Goal: Transaction & Acquisition: Purchase product/service

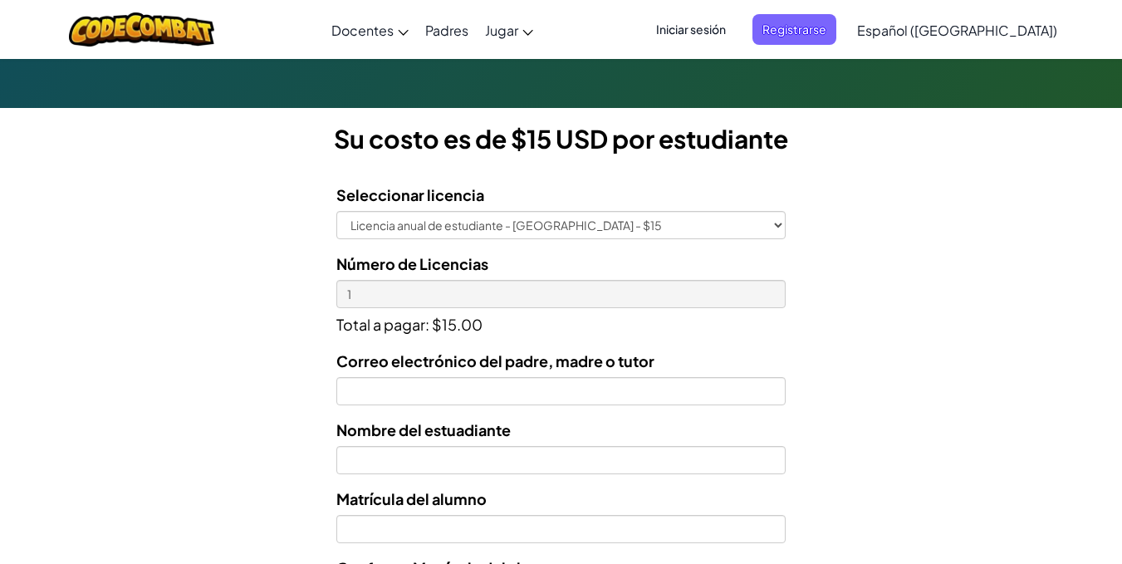
scroll to position [332, 0]
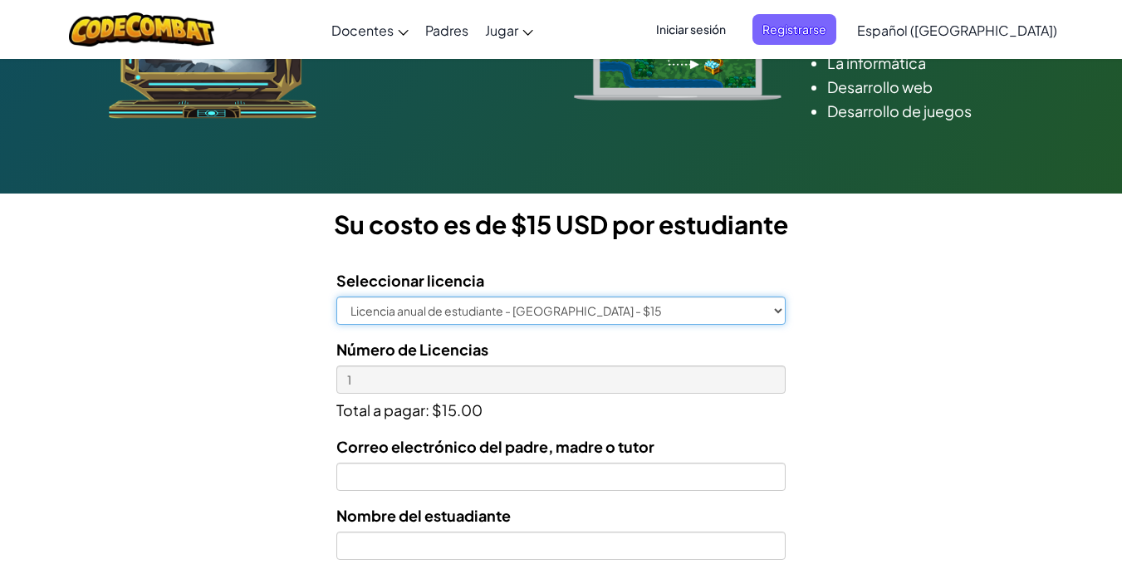
click at [429, 306] on select "Licencia anual de estudiante - [GEOGRAPHIC_DATA] - $15" at bounding box center [560, 310] width 448 height 28
click at [336, 296] on select "Licencia anual de estudiante - [GEOGRAPHIC_DATA] - $15" at bounding box center [560, 310] width 448 height 28
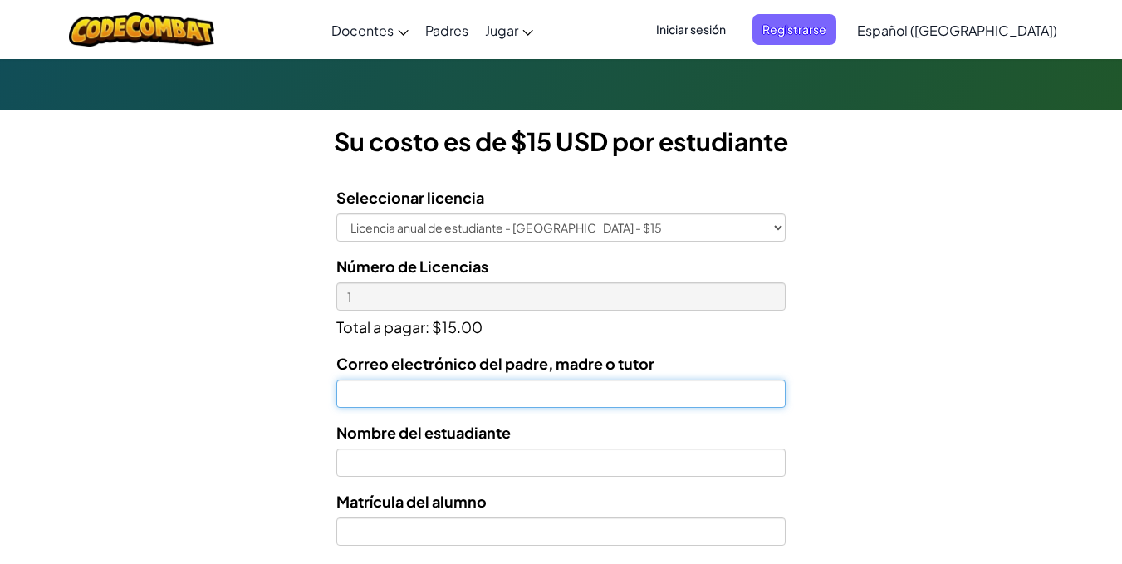
click at [405, 401] on input "Correo electrónico del padre, madre o tutor" at bounding box center [560, 394] width 448 height 28
type input "[PERSON_NAME][EMAIL_ADDRESS][PERSON_NAME][DOMAIN_NAME]"
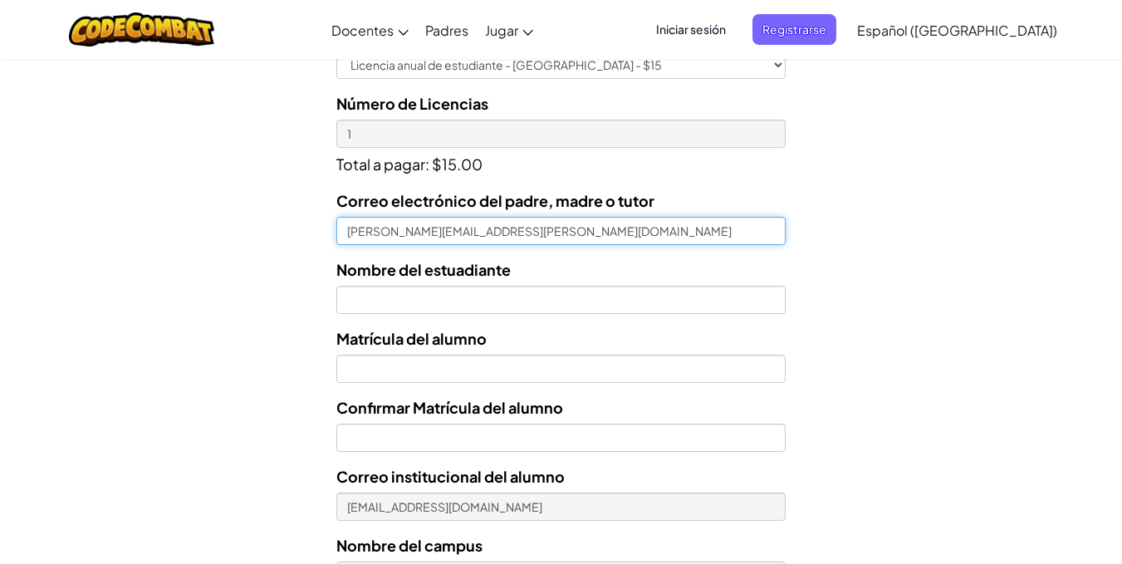
scroll to position [581, 0]
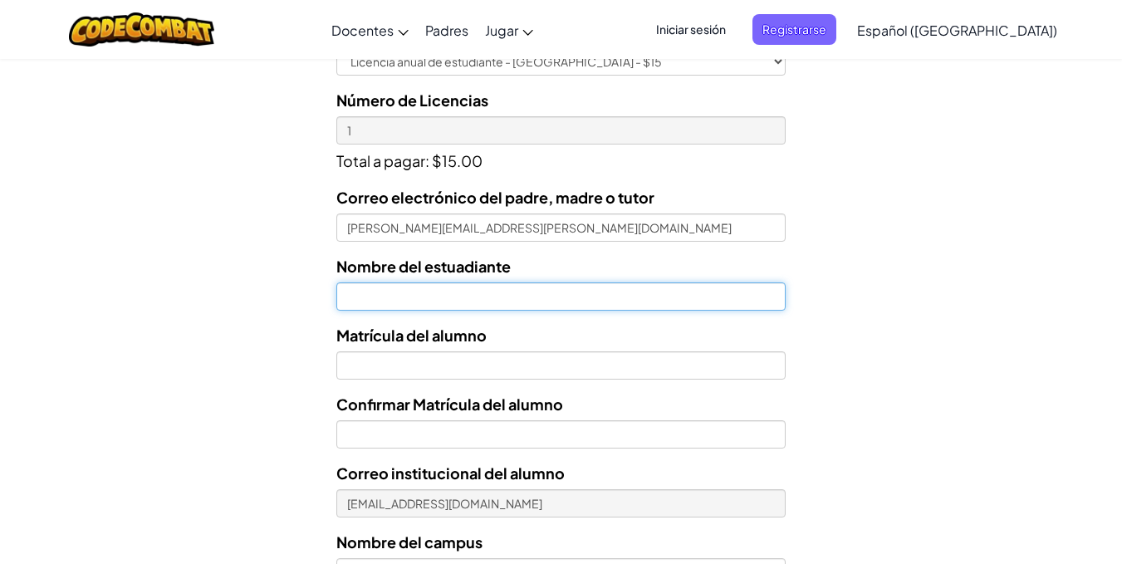
click at [403, 293] on input "text" at bounding box center [560, 296] width 448 height 28
type input "[PERSON_NAME] [PERSON_NAME]"
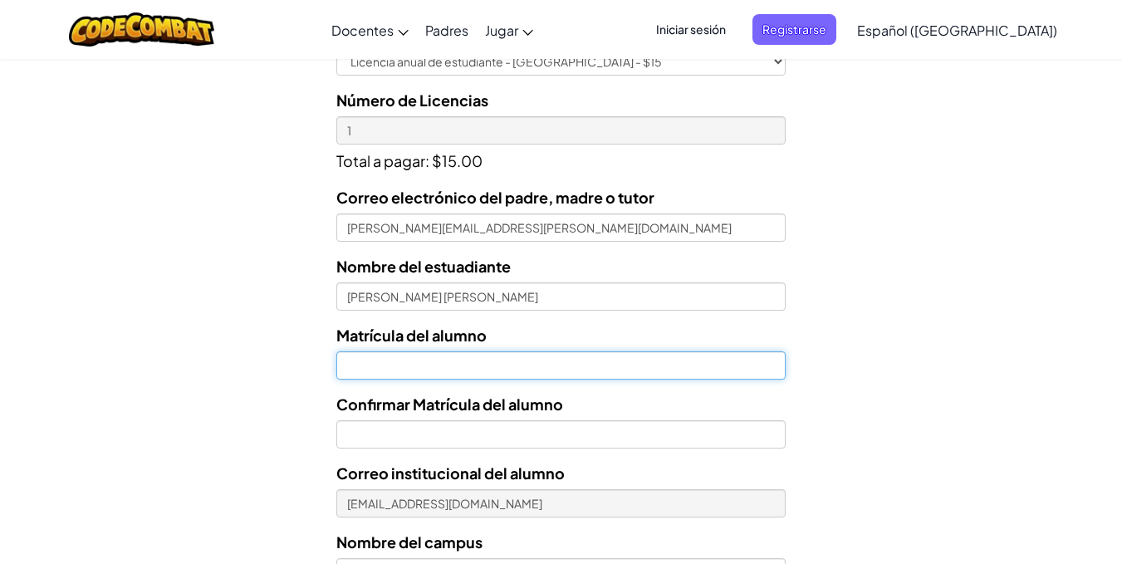
click at [382, 365] on input "Nombre del estuadiante" at bounding box center [560, 365] width 448 height 28
type input "T07165546"
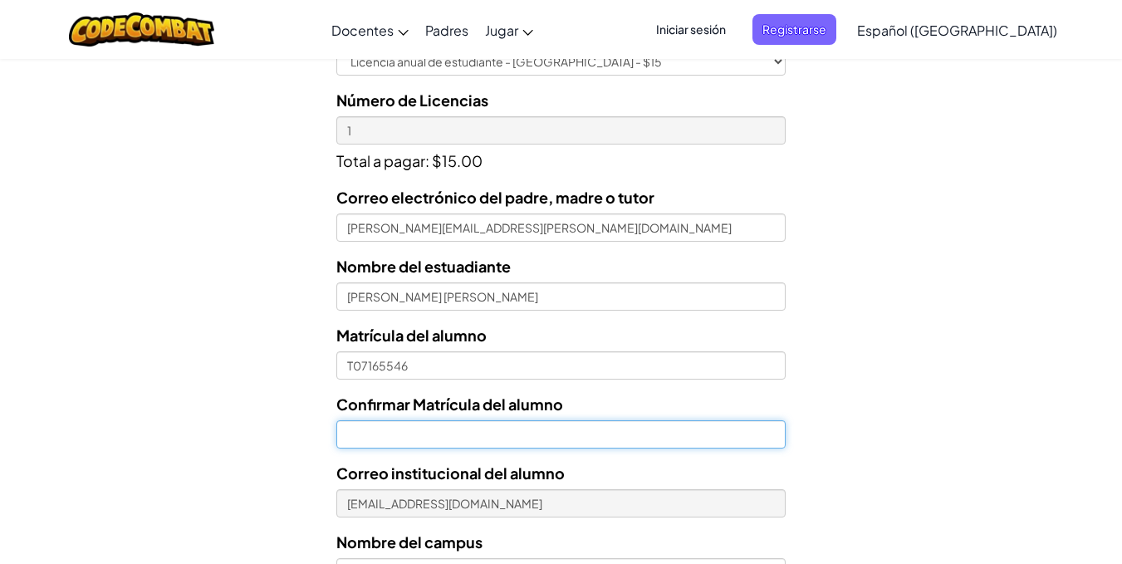
click at [405, 433] on input "Confirmar Matrícula del alumno" at bounding box center [560, 434] width 448 height 28
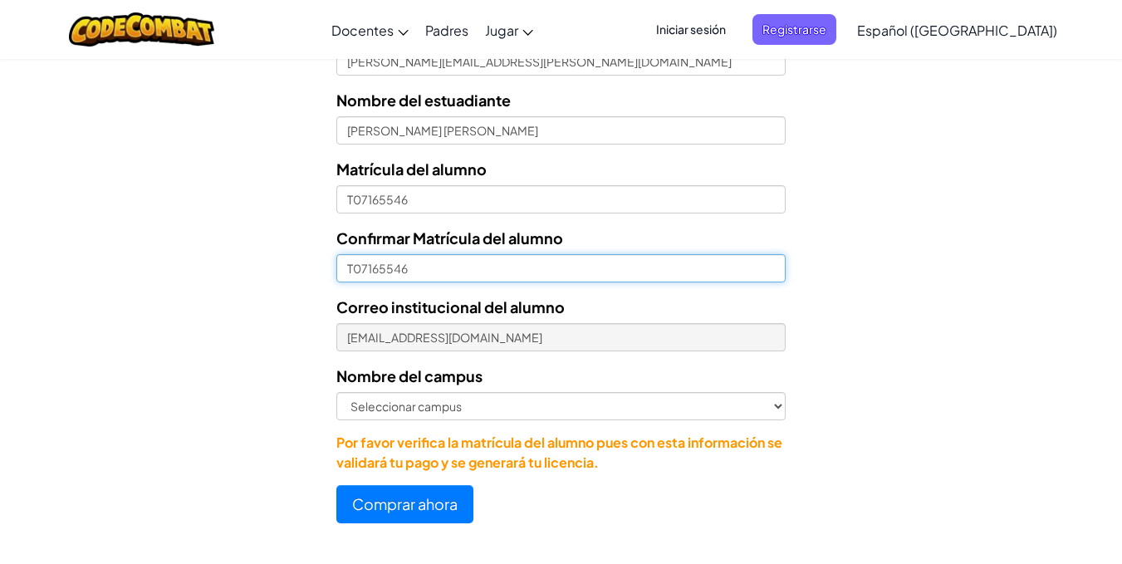
scroll to position [831, 0]
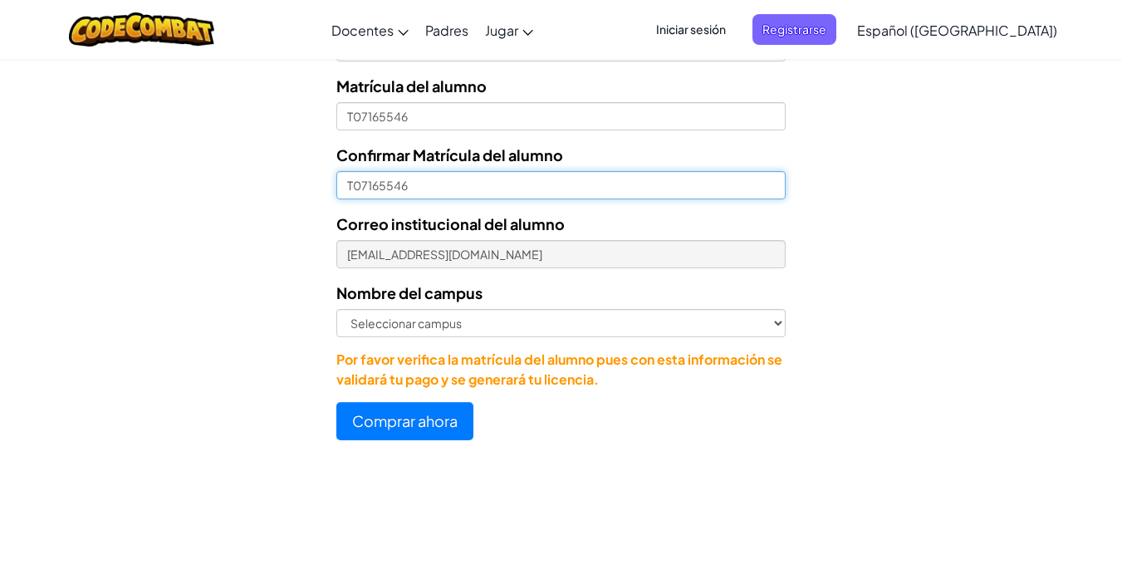
type input "T07165546"
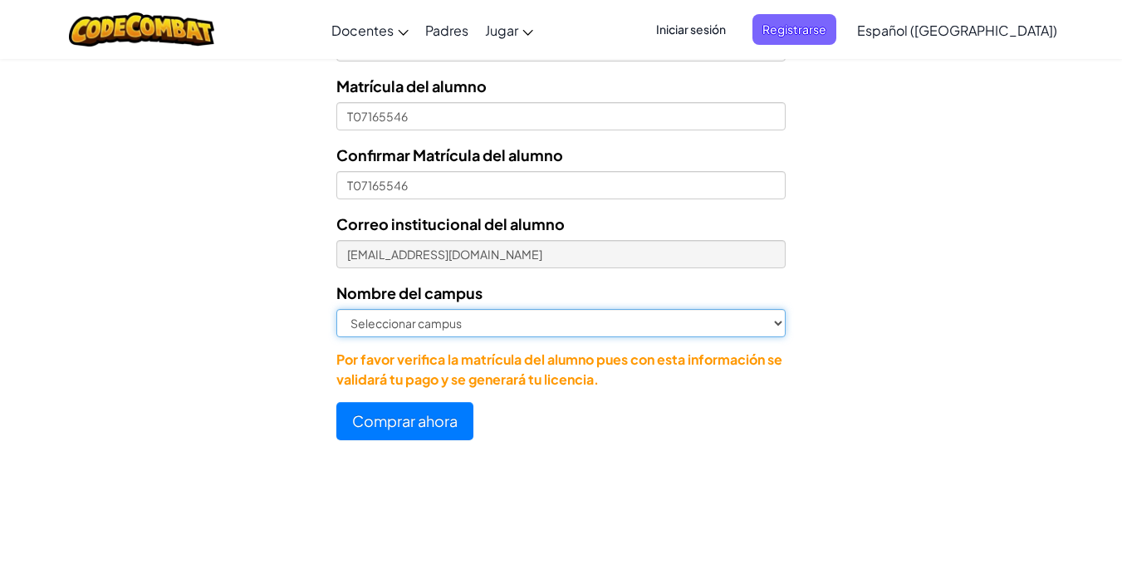
click at [357, 322] on select "Seleccionar campus [GEOGRAPHIC_DATA] Central [GEOGRAPHIC_DATA] [GEOGRAPHIC_DATA…" at bounding box center [560, 323] width 448 height 28
select select "Zapopan"
click at [336, 309] on select "Seleccionar campus [GEOGRAPHIC_DATA] Central [GEOGRAPHIC_DATA] [GEOGRAPHIC_DATA…" at bounding box center [560, 323] width 448 height 28
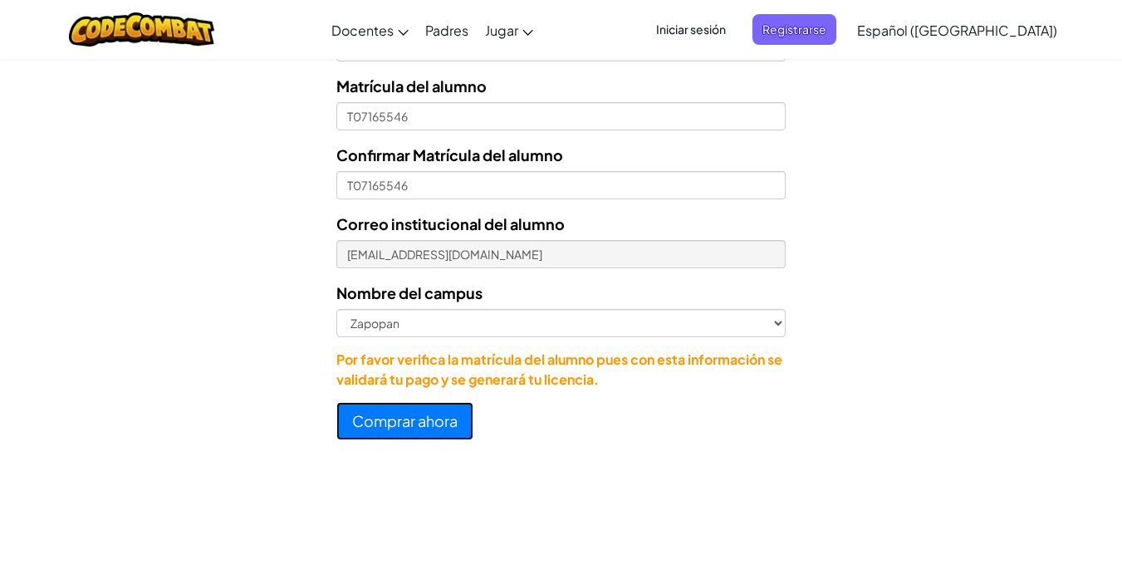
click at [392, 426] on button "Comprar ahora" at bounding box center [404, 421] width 137 height 38
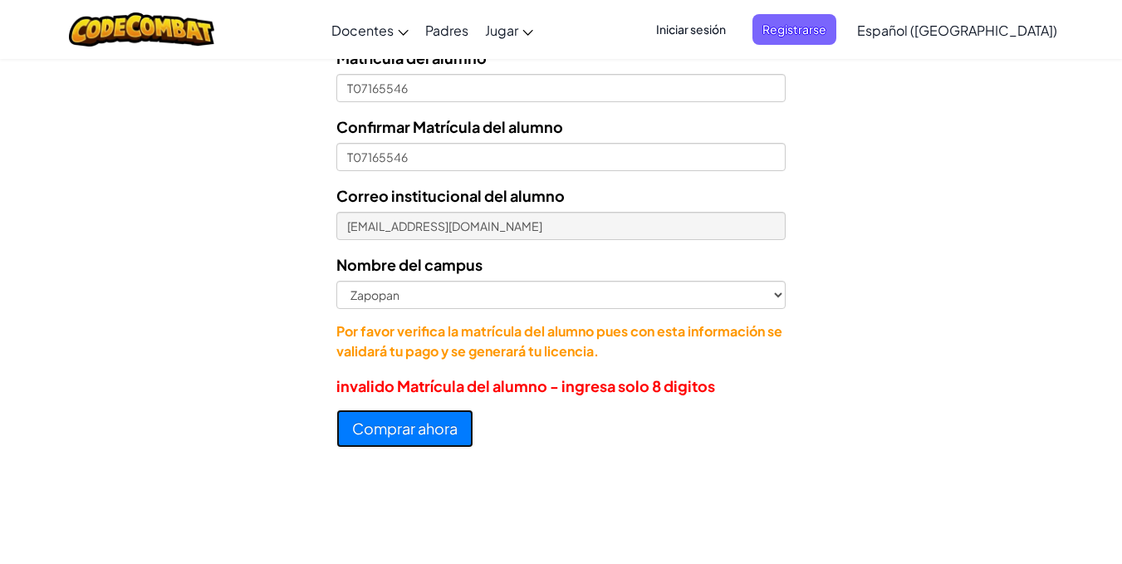
scroll to position [802, 0]
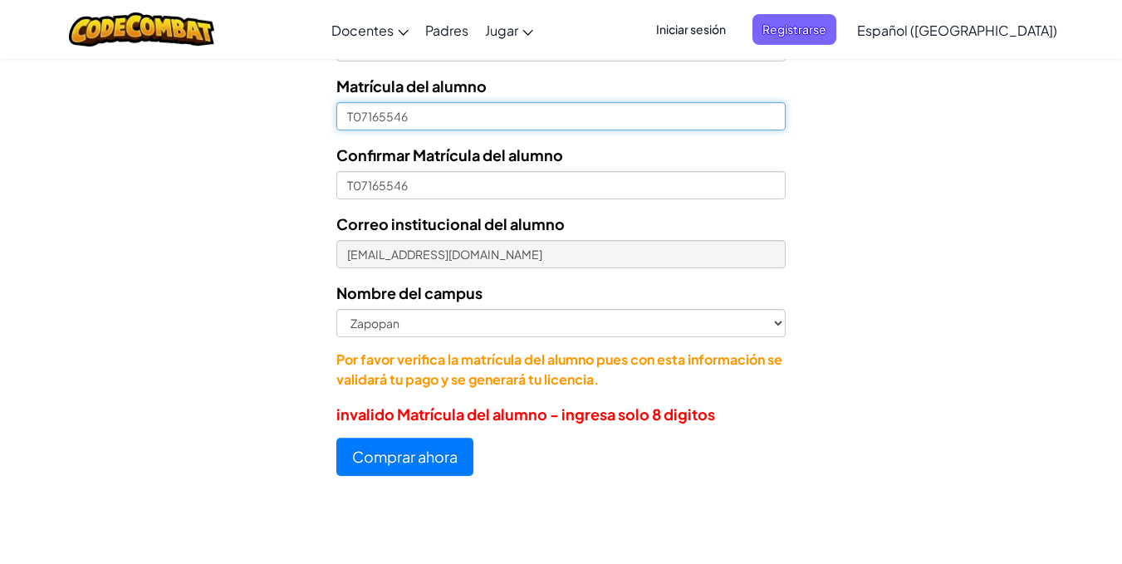
click at [356, 117] on input "T07165546" at bounding box center [560, 116] width 448 height 28
type input "07165546"
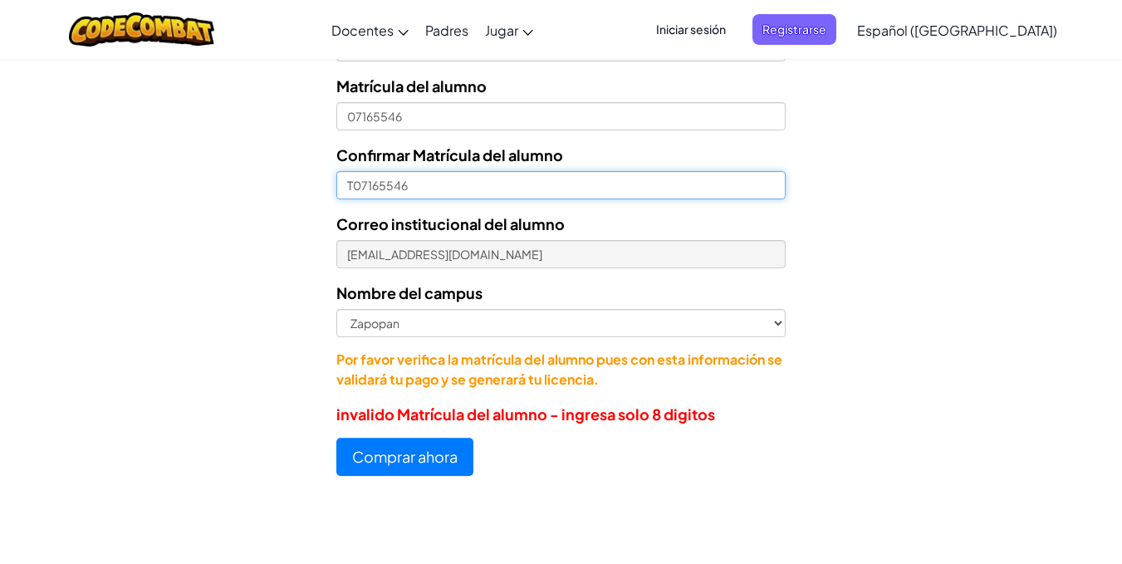
click at [355, 188] on input "T07165546" at bounding box center [560, 185] width 448 height 28
type input "07165546"
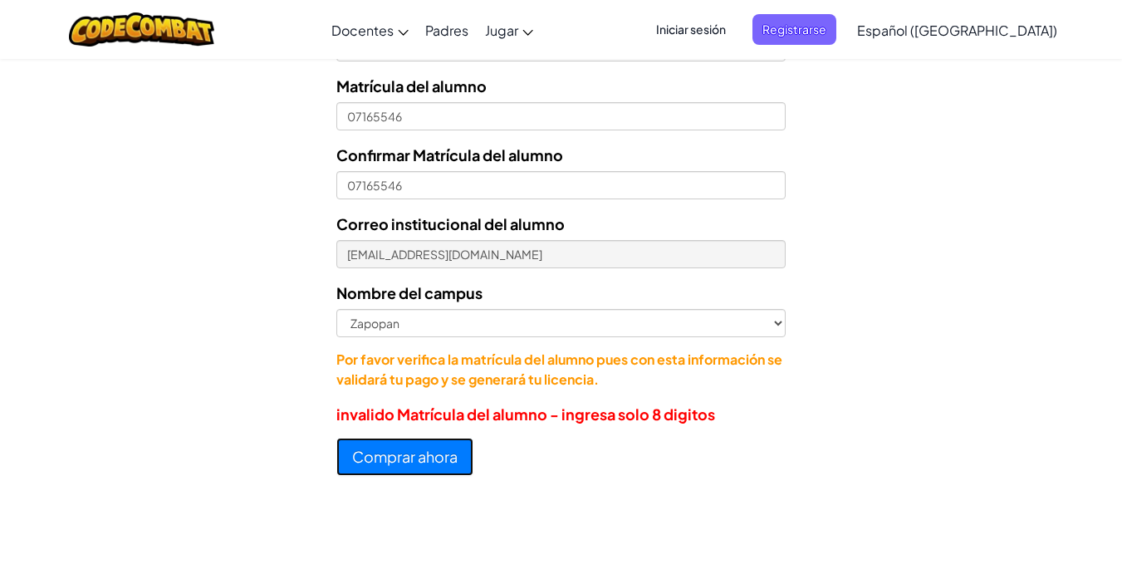
click at [442, 446] on button "Comprar ahora" at bounding box center [404, 457] width 137 height 38
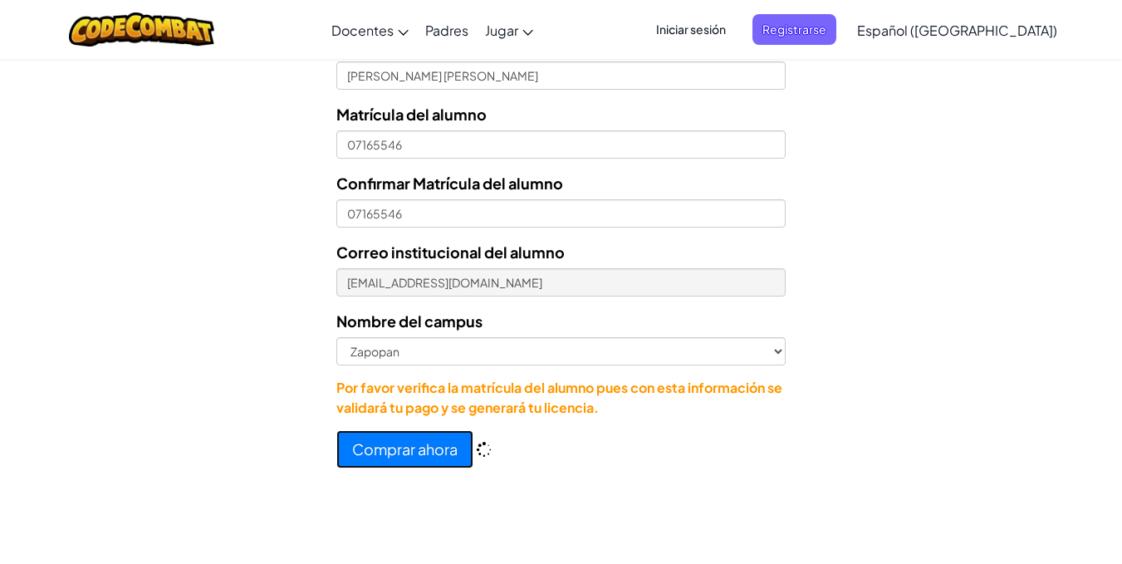
scroll to position [831, 0]
